Goal: Information Seeking & Learning: Find specific fact

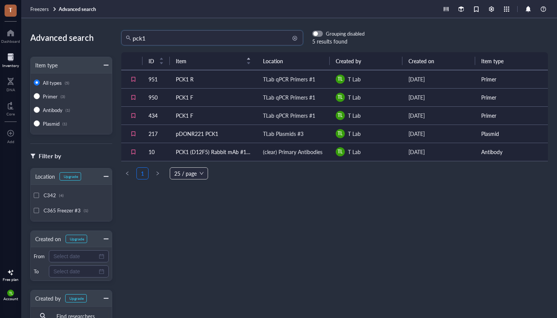
drag, startPoint x: 194, startPoint y: 38, endPoint x: 124, endPoint y: 36, distance: 70.1
click at [123, 36] on div "pck1" at bounding box center [212, 37] width 182 height 15
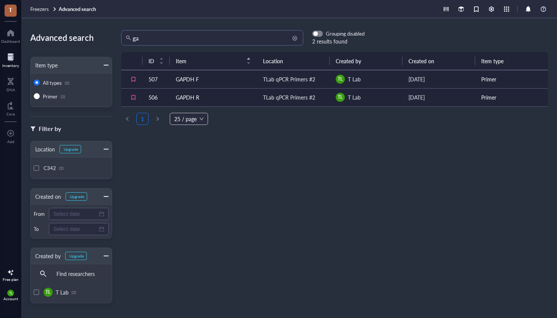
type input "g"
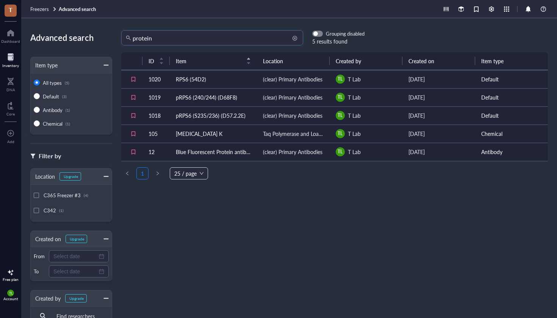
click at [178, 39] on input "protein" at bounding box center [216, 38] width 166 height 14
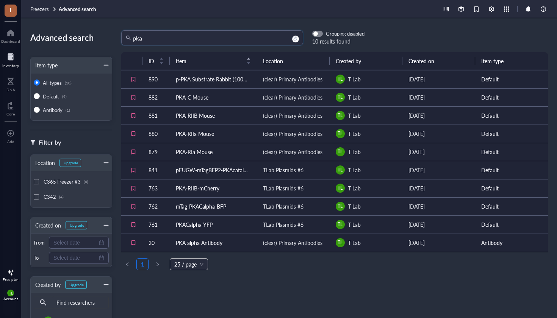
click at [158, 266] on span "right" at bounding box center [157, 264] width 5 height 5
click at [213, 33] on input "pka" at bounding box center [216, 38] width 166 height 14
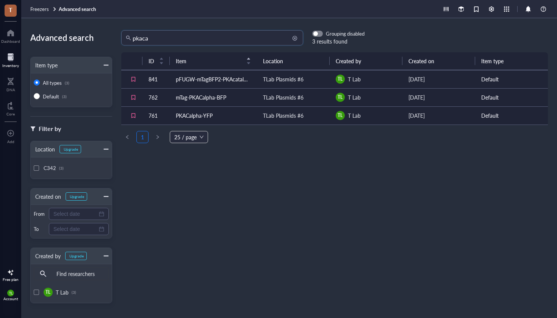
drag, startPoint x: 183, startPoint y: 40, endPoint x: 130, endPoint y: 36, distance: 53.2
click at [130, 36] on div "pkaca" at bounding box center [212, 37] width 182 height 15
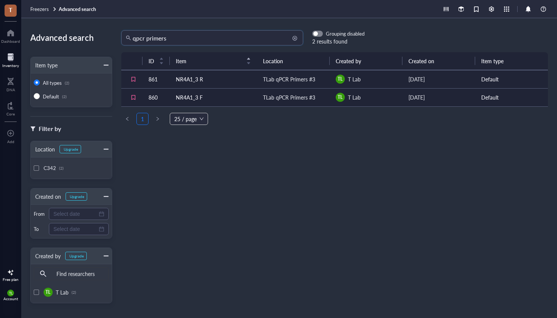
drag, startPoint x: 241, startPoint y: 36, endPoint x: 193, endPoint y: 36, distance: 47.7
click at [193, 36] on input "qpcr primers" at bounding box center [216, 38] width 166 height 14
type input "q"
type input "primer3"
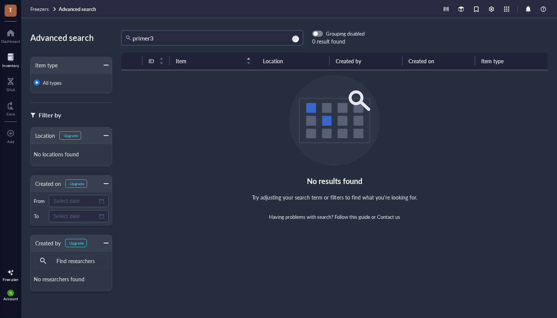
drag, startPoint x: 177, startPoint y: 38, endPoint x: 44, endPoint y: 28, distance: 133.0
click at [44, 28] on div "Advanced search Item type All types Filter by Location Upgrade No locations fou…" at bounding box center [289, 168] width 536 height 300
